Goal: Task Accomplishment & Management: Manage account settings

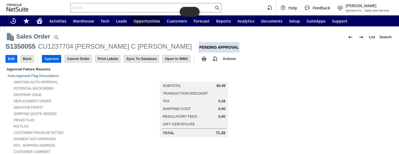
click at [45, 57] on input "Approve" at bounding box center [51, 58] width 19 height 7
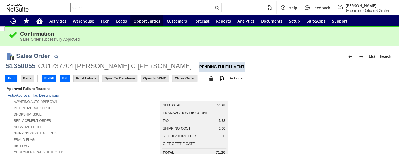
scroll to position [363, 0]
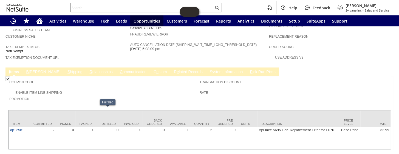
click at [66, 69] on link "S hipping" at bounding box center [75, 71] width 18 height 5
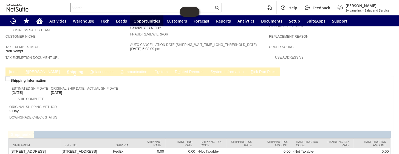
click at [12, 69] on link "I tems" at bounding box center [14, 71] width 12 height 5
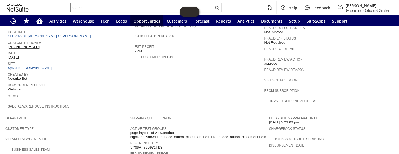
scroll to position [313, 0]
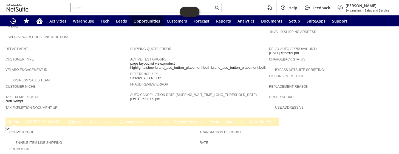
click at [33, 119] on link "B illing" at bounding box center [43, 121] width 37 height 5
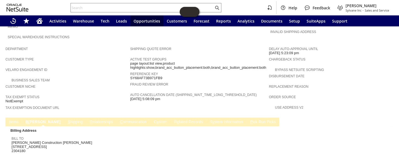
click at [66, 119] on link "S hipping" at bounding box center [75, 121] width 18 height 5
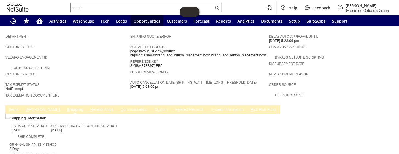
scroll to position [372, 0]
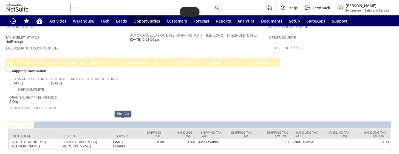
click at [209, 60] on link "S y stem Information" at bounding box center [227, 62] width 36 height 5
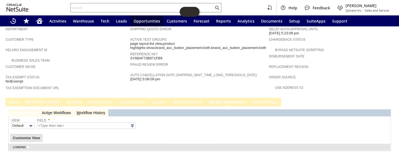
type input "1 to 25 of 95"
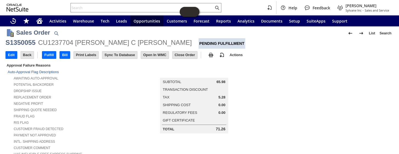
scroll to position [0, 0]
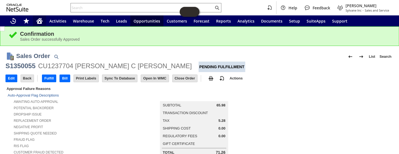
click at [39, 19] on icon "Home" at bounding box center [40, 20] width 6 height 4
